Goal: Task Accomplishment & Management: Manage account settings

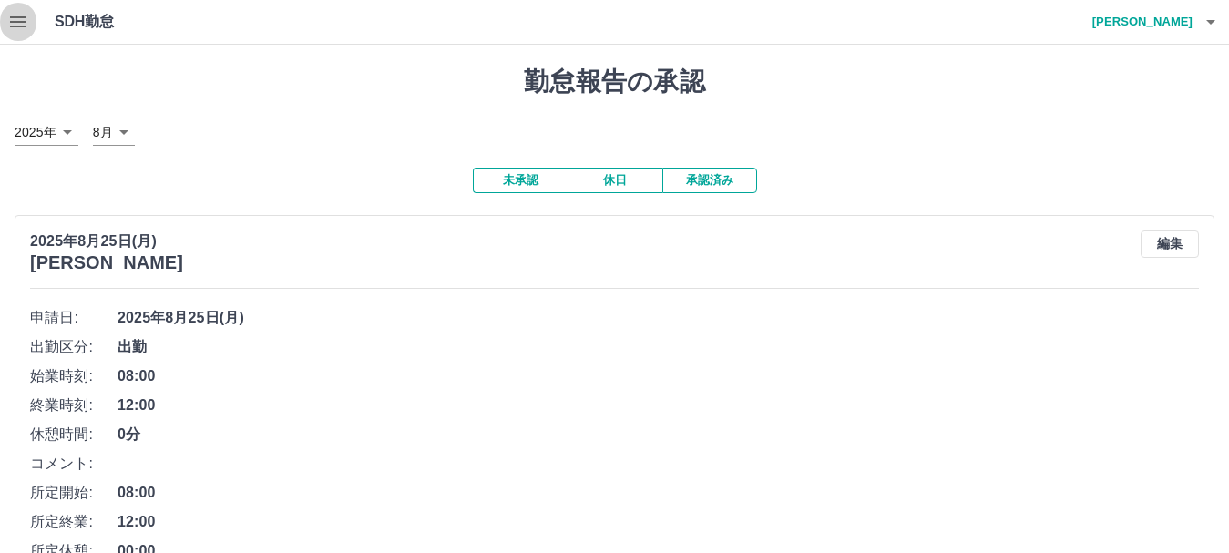
scroll to position [170, 0]
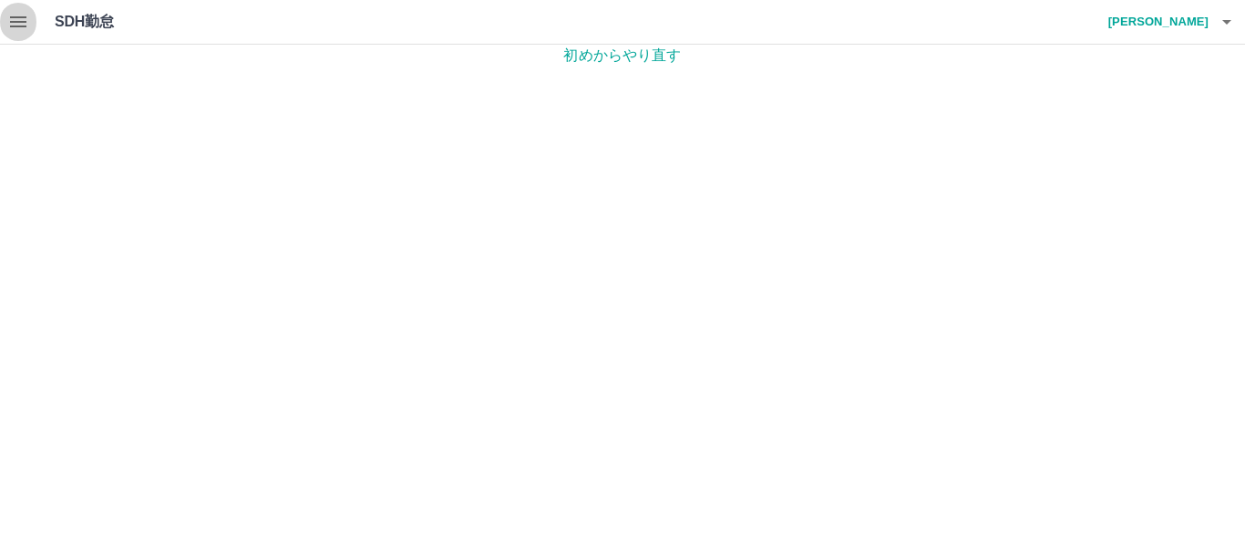
click at [15, 17] on icon "button" at bounding box center [18, 21] width 16 height 11
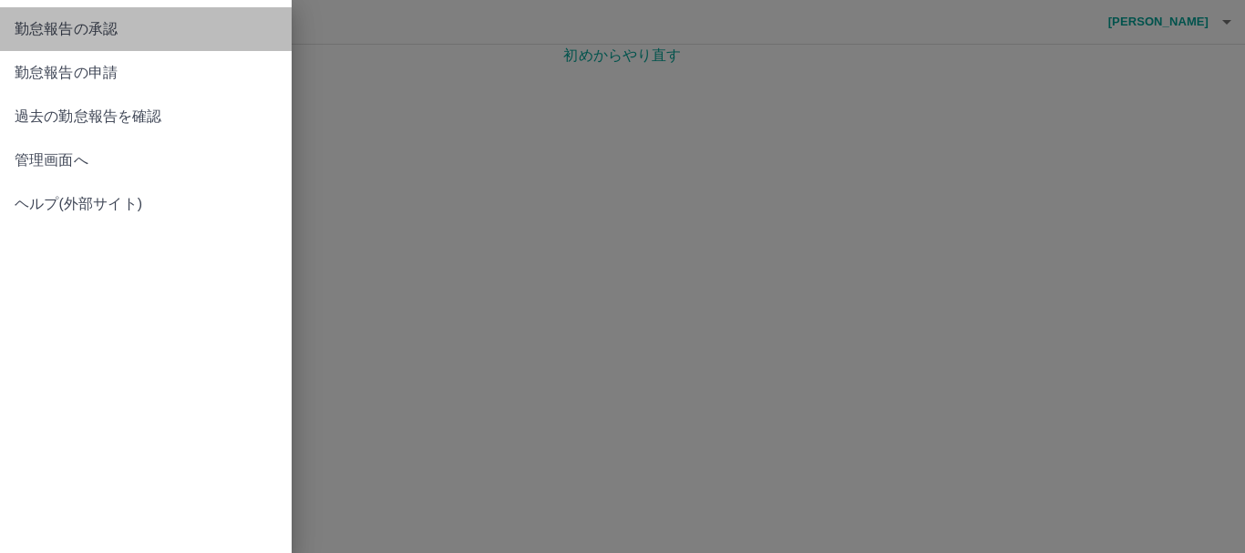
click at [82, 30] on span "勤怠報告の承認" at bounding box center [146, 29] width 262 height 22
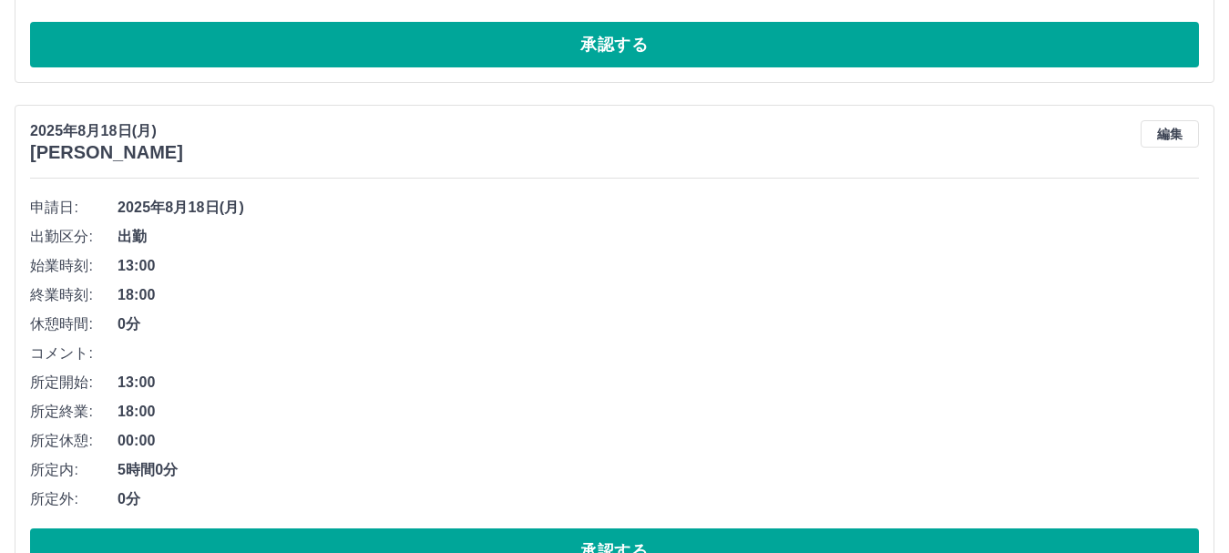
scroll to position [2844, 0]
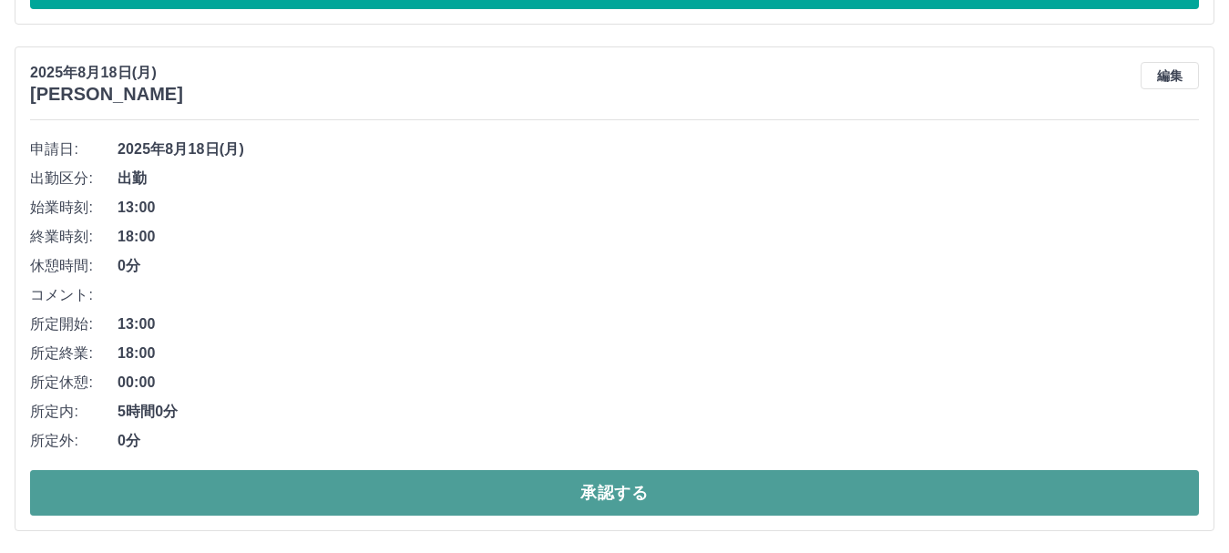
click at [543, 495] on button "承認する" at bounding box center [614, 493] width 1169 height 46
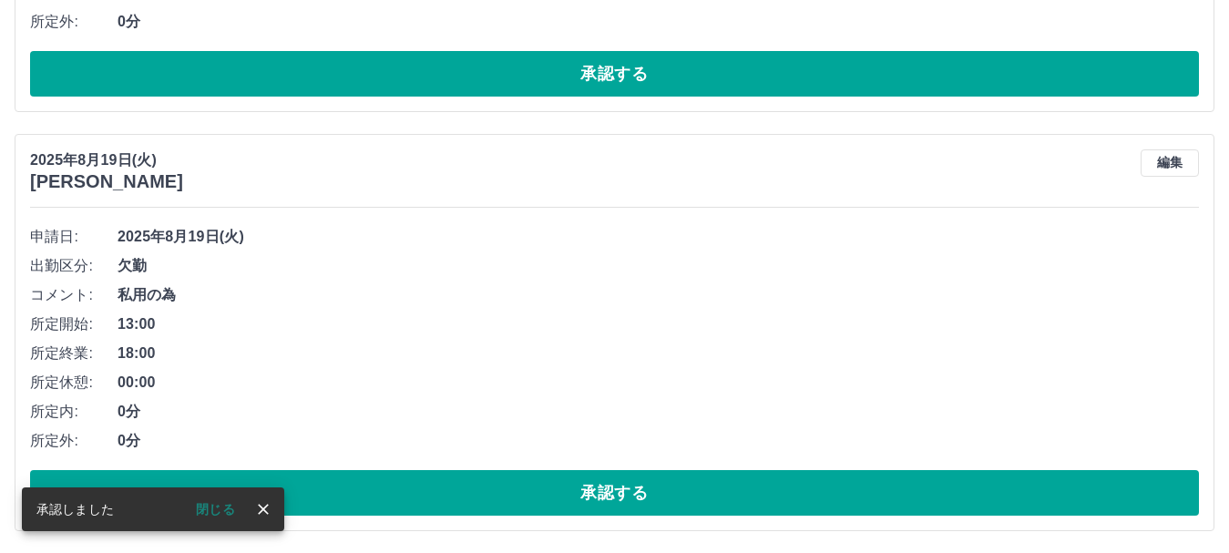
scroll to position [2338, 0]
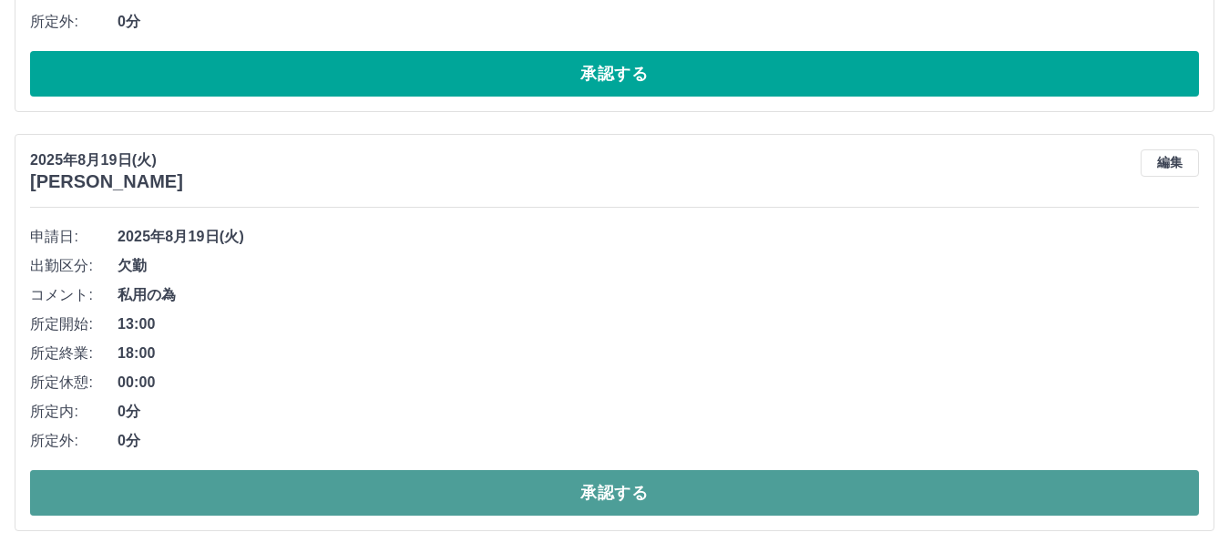
click at [436, 493] on button "承認する" at bounding box center [614, 493] width 1169 height 46
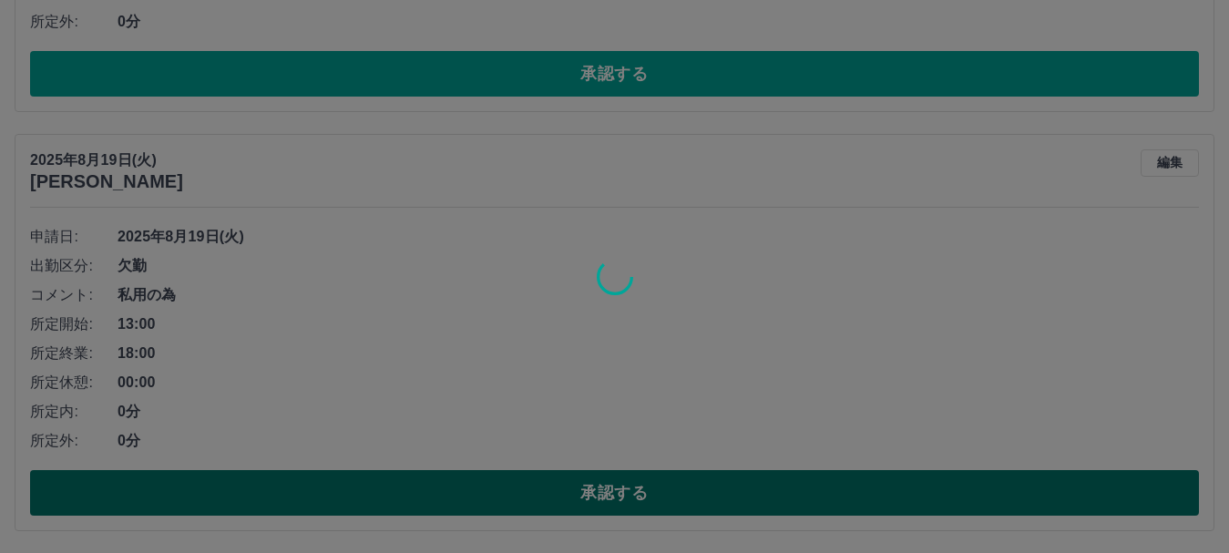
scroll to position [1918, 0]
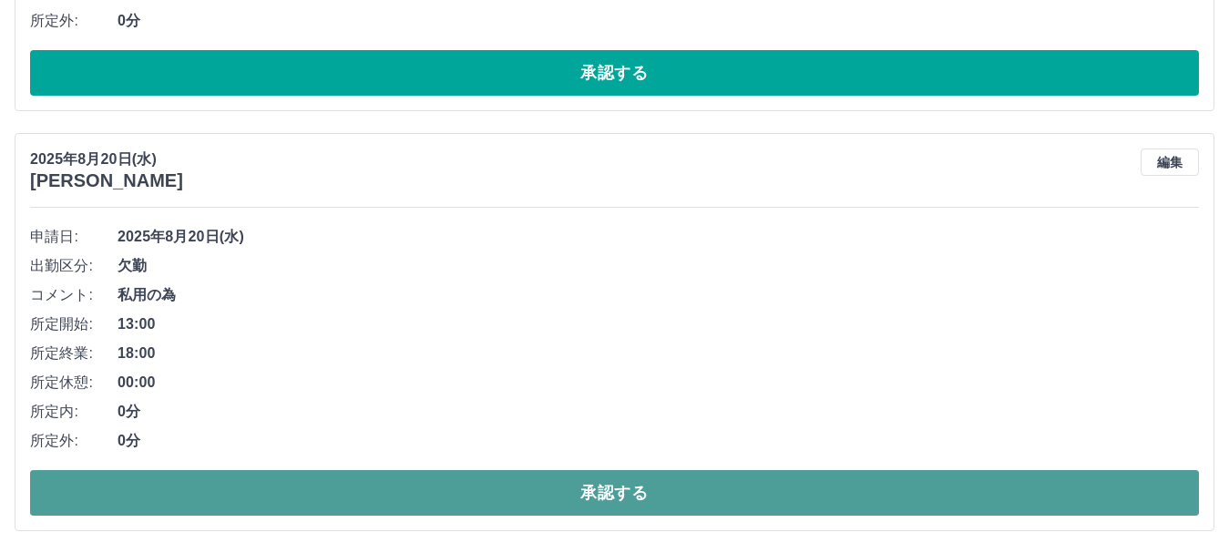
click at [369, 478] on button "承認する" at bounding box center [614, 493] width 1169 height 46
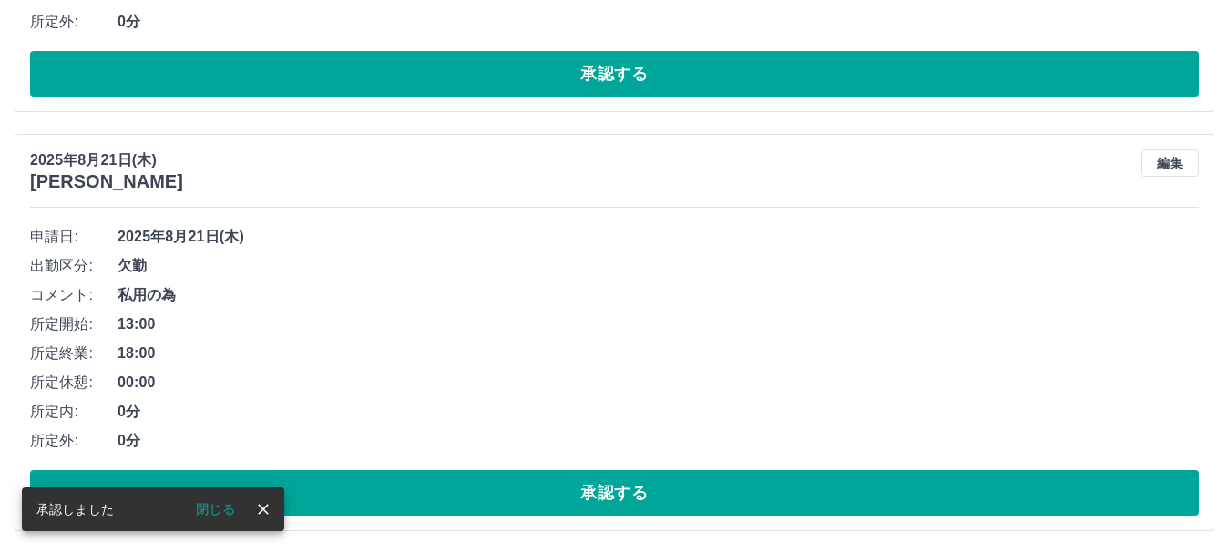
scroll to position [1498, 0]
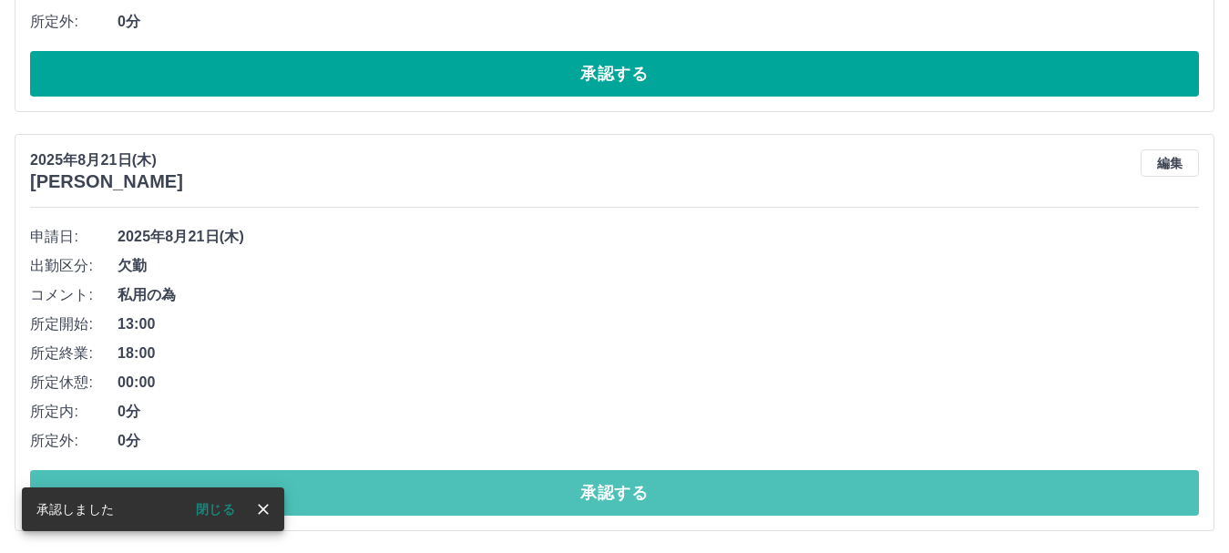
click at [369, 478] on button "承認する" at bounding box center [614, 493] width 1169 height 46
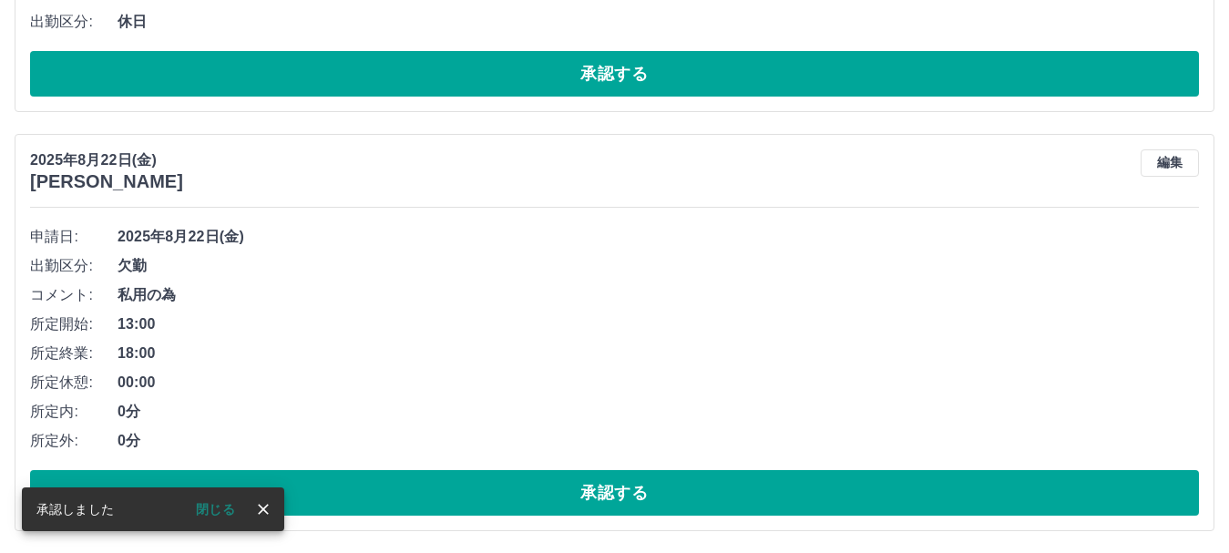
scroll to position [1079, 0]
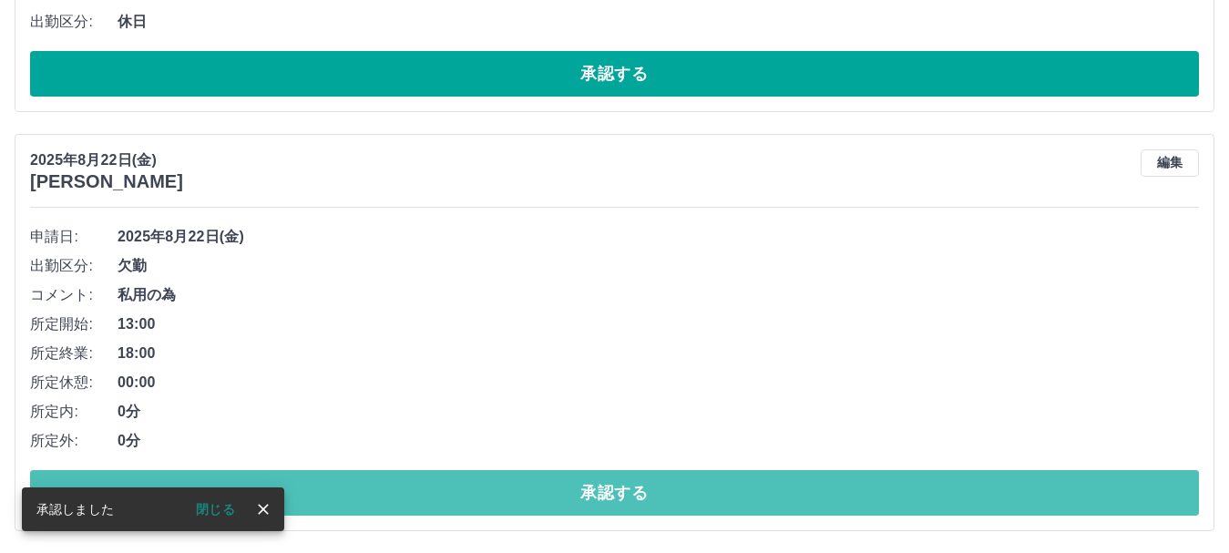
click at [369, 478] on button "承認する" at bounding box center [614, 493] width 1169 height 46
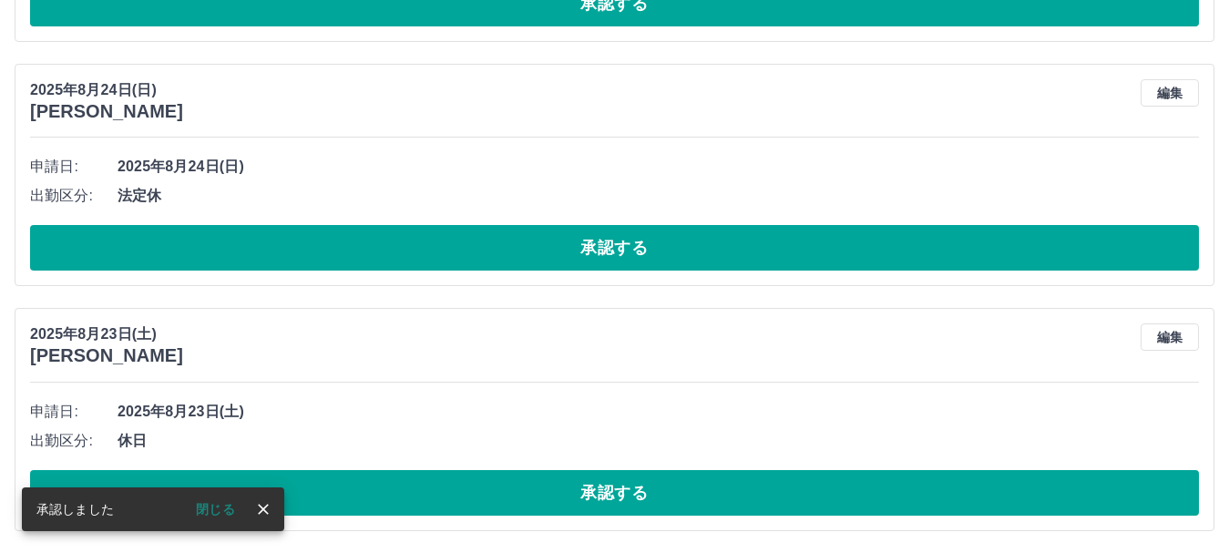
scroll to position [660, 0]
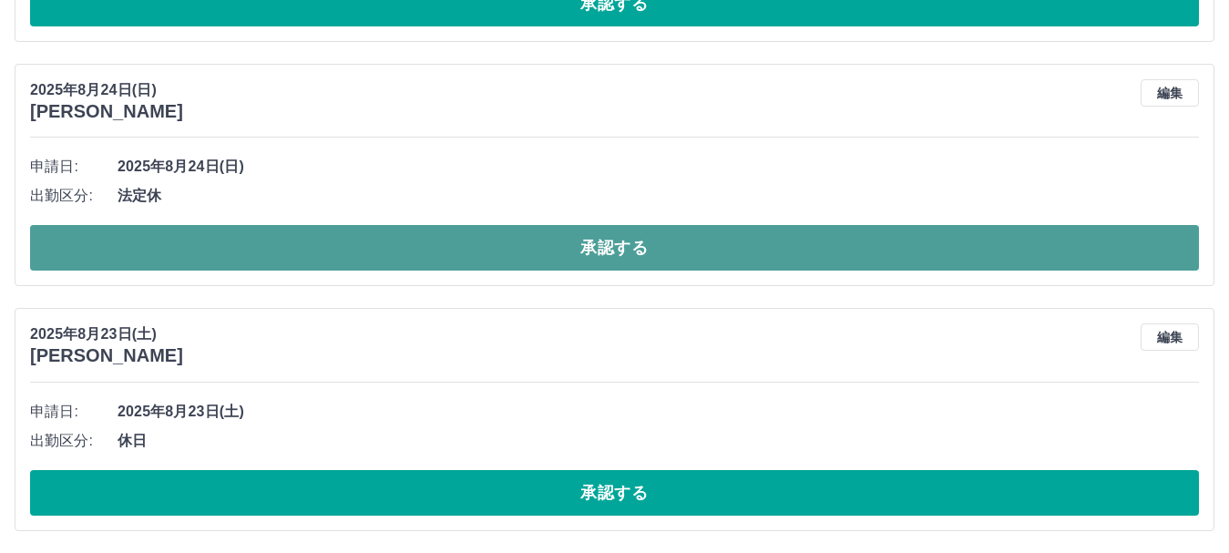
click at [324, 260] on button "承認する" at bounding box center [614, 248] width 1169 height 46
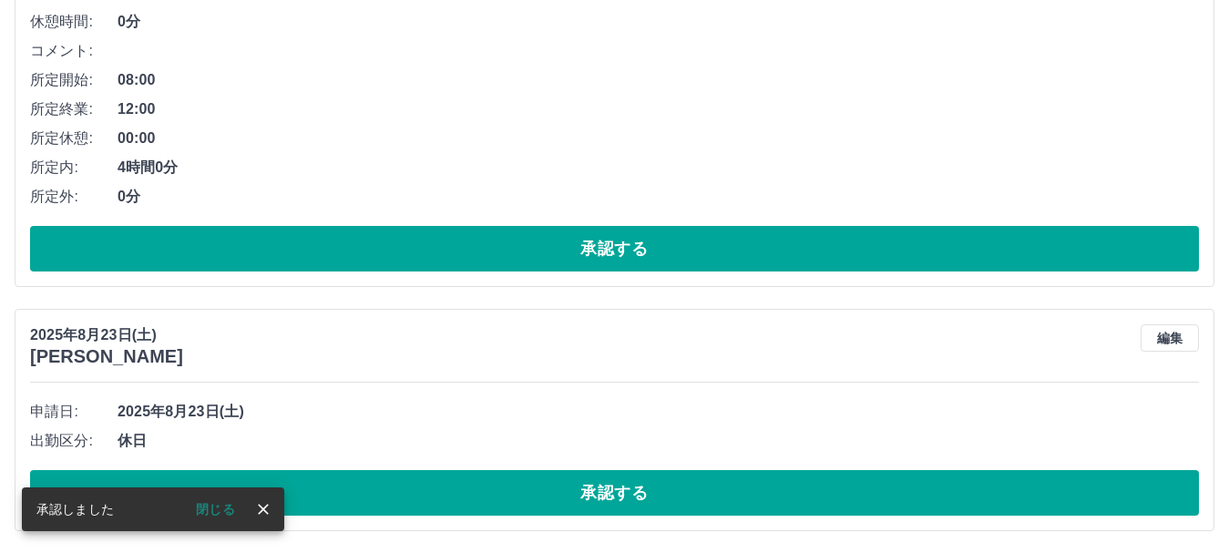
scroll to position [415, 0]
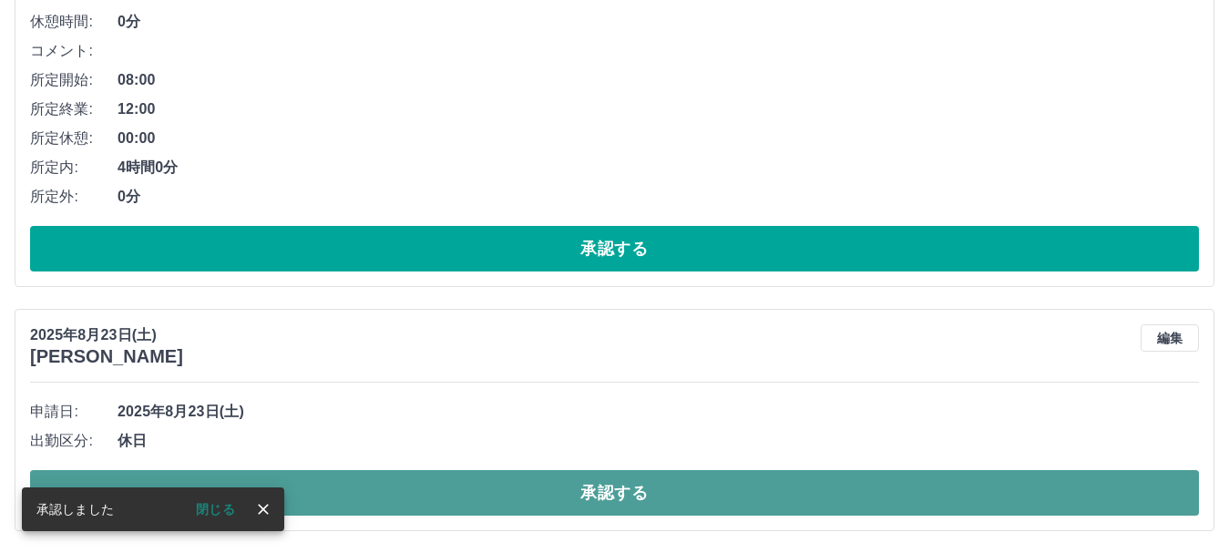
click at [342, 476] on button "承認する" at bounding box center [614, 493] width 1169 height 46
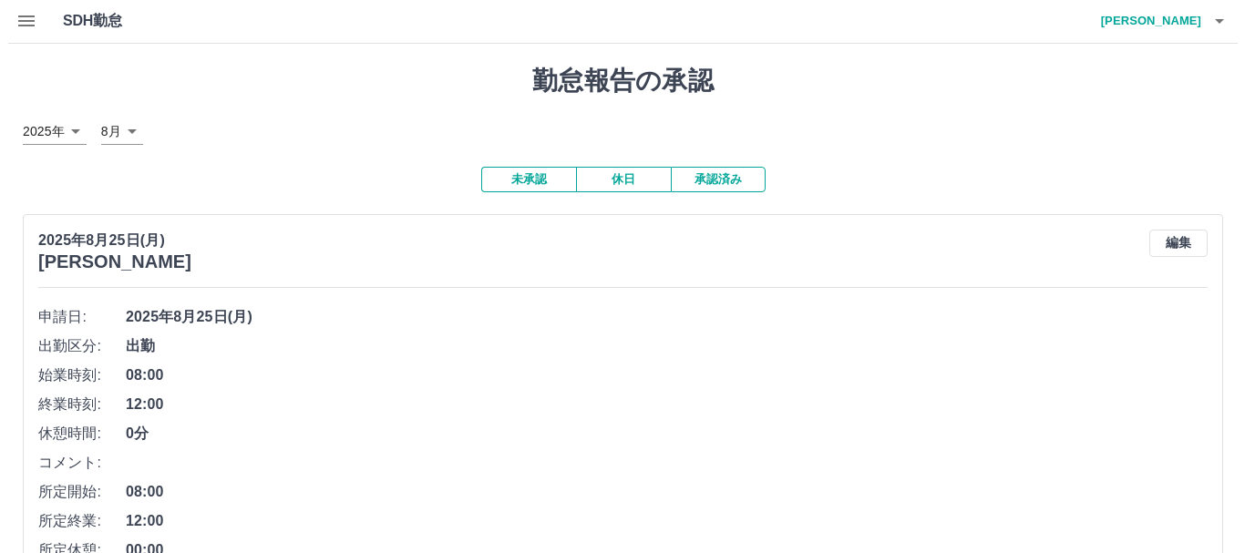
scroll to position [0, 0]
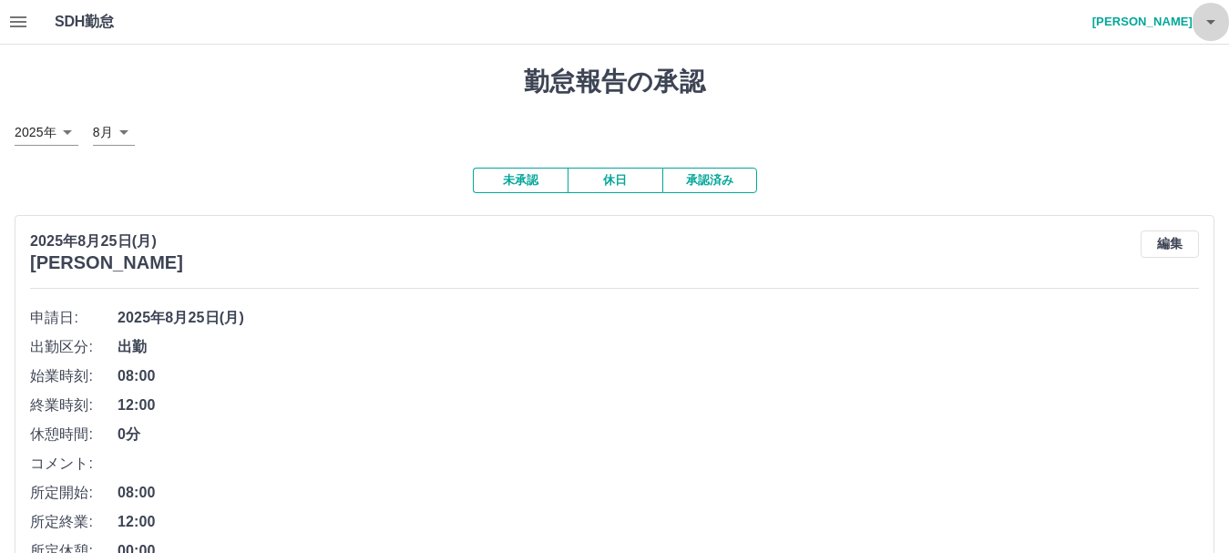
click at [1194, 23] on button "button" at bounding box center [1211, 22] width 36 height 44
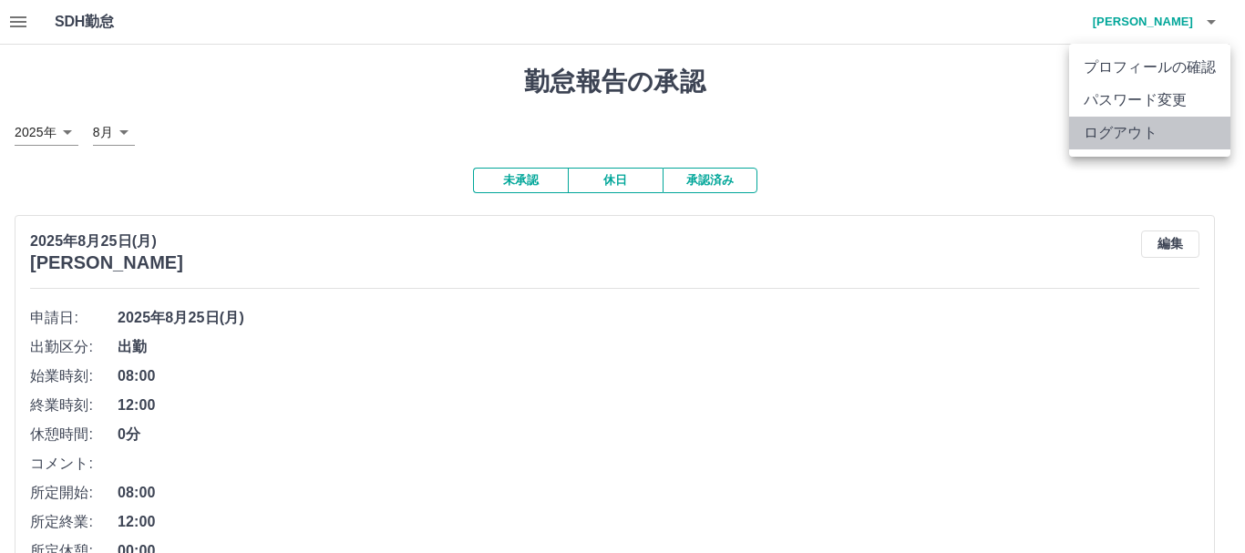
click at [1150, 137] on li "ログアウト" at bounding box center [1149, 133] width 161 height 33
